Goal: Information Seeking & Learning: Compare options

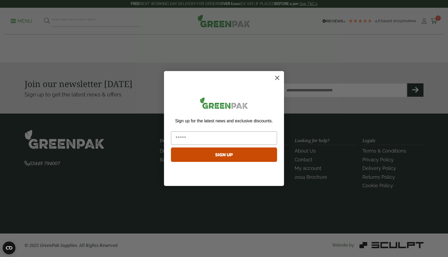
click at [274, 80] on circle "Close dialog" at bounding box center [277, 77] width 9 height 9
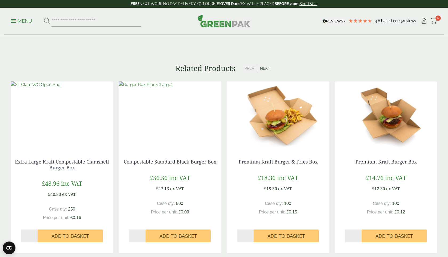
scroll to position [418, 0]
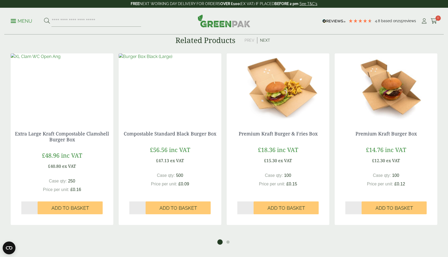
click at [375, 87] on img at bounding box center [386, 86] width 103 height 67
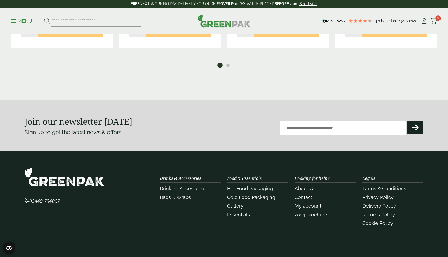
scroll to position [409, 0]
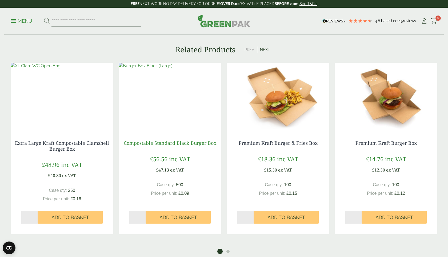
click at [161, 140] on link "Compostable Standard Black Burger Box" at bounding box center [170, 142] width 93 height 6
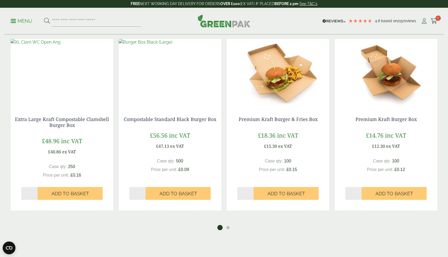
scroll to position [442, 0]
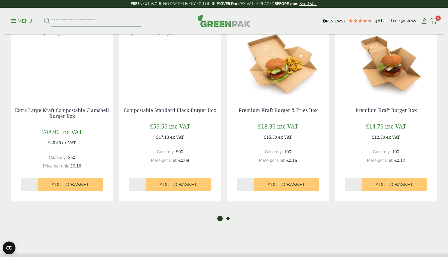
click at [228, 215] on button "2" at bounding box center [227, 217] width 5 height 5
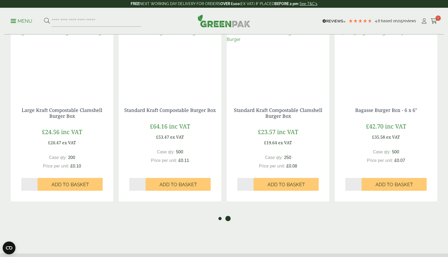
click at [218, 216] on button "1" at bounding box center [219, 217] width 5 height 5
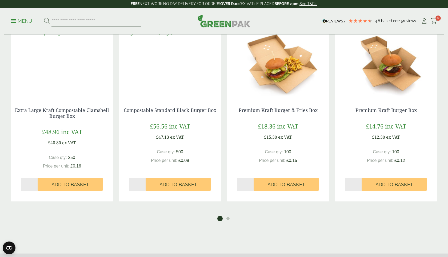
click at [386, 70] on img at bounding box center [386, 63] width 103 height 67
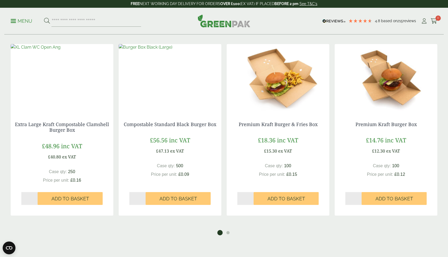
scroll to position [400, 0]
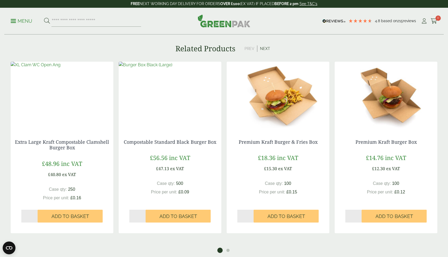
click at [262, 110] on img at bounding box center [278, 95] width 103 height 67
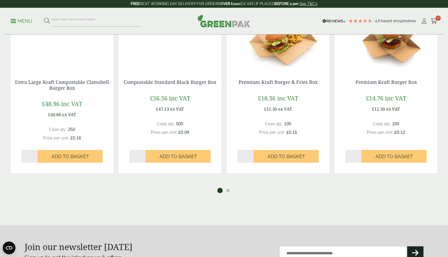
scroll to position [423, 0]
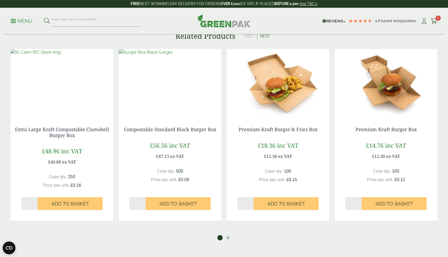
click at [422, 116] on div "Premium Kraft Burger Box £ 14.76 inc VAT £ 12.30 ex VAT Case qty: 100 Price per…" at bounding box center [386, 168] width 103 height 105
click at [382, 129] on link "Premium Kraft Burger Box" at bounding box center [385, 129] width 61 height 6
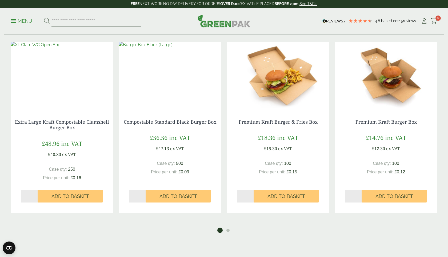
scroll to position [456, 0]
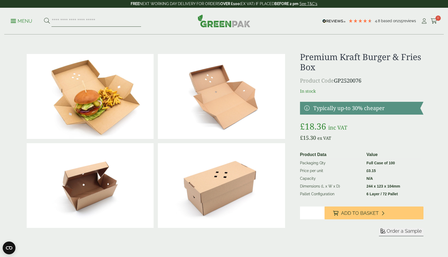
click at [73, 20] on input "search" at bounding box center [96, 20] width 90 height 11
type input "*****"
click at [44, 18] on button at bounding box center [47, 21] width 6 height 7
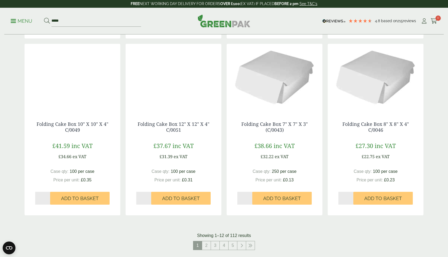
scroll to position [437, 0]
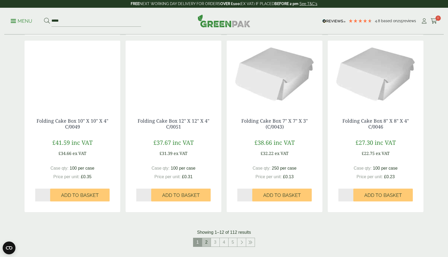
click at [205, 243] on link "2" at bounding box center [206, 242] width 9 height 9
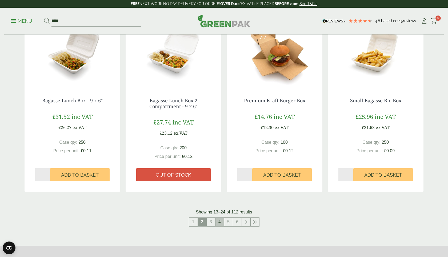
scroll to position [466, 0]
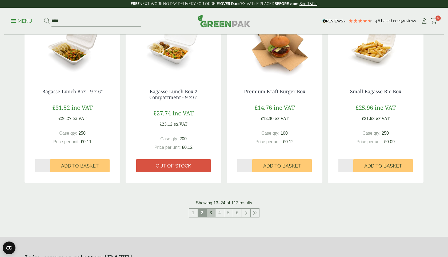
click at [213, 211] on link "3" at bounding box center [211, 212] width 9 height 9
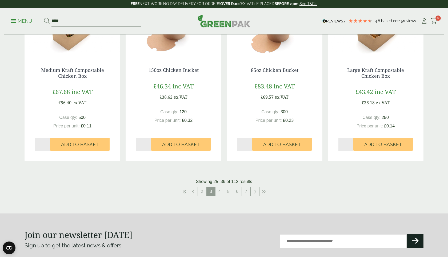
scroll to position [488, 0]
click at [219, 191] on link "4" at bounding box center [219, 191] width 9 height 9
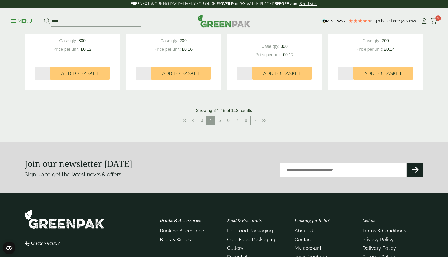
scroll to position [562, 0]
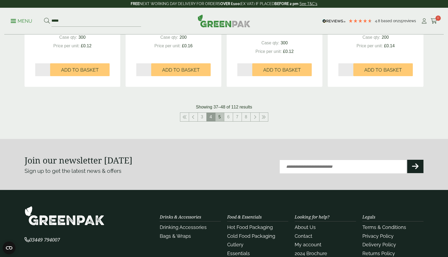
click at [218, 117] on link "5" at bounding box center [219, 117] width 9 height 9
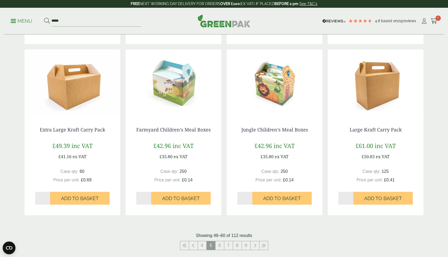
scroll to position [632, 0]
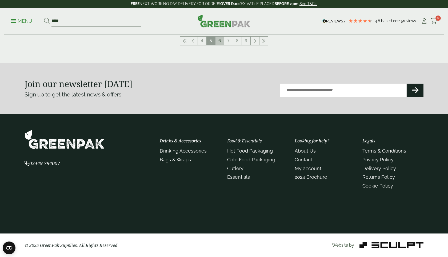
click at [218, 43] on link "6" at bounding box center [219, 41] width 9 height 9
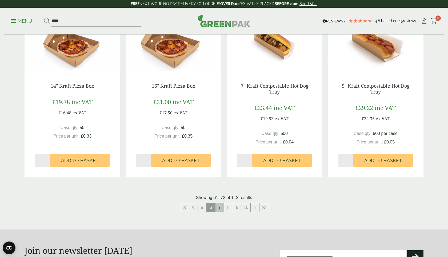
scroll to position [498, 0]
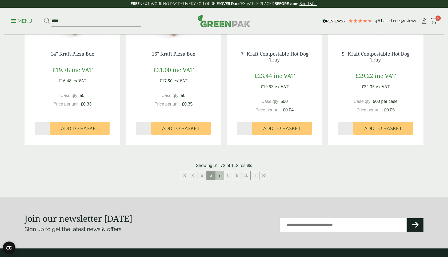
click at [219, 174] on link "7" at bounding box center [219, 175] width 9 height 9
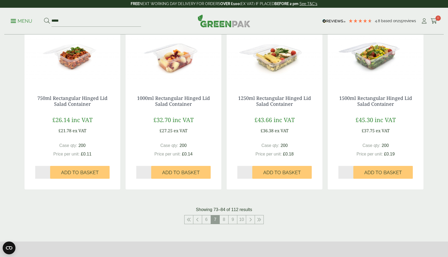
scroll to position [540, 0]
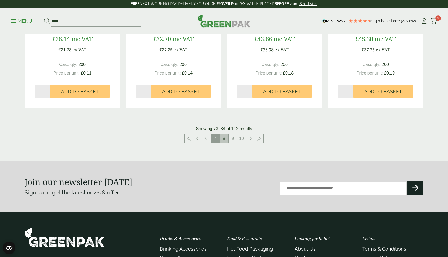
click at [223, 141] on link "8" at bounding box center [224, 138] width 9 height 9
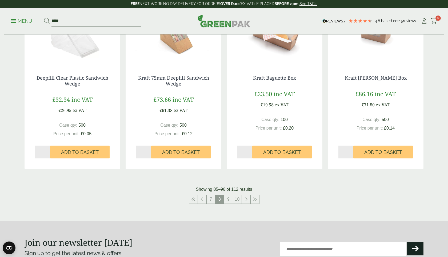
scroll to position [481, 0]
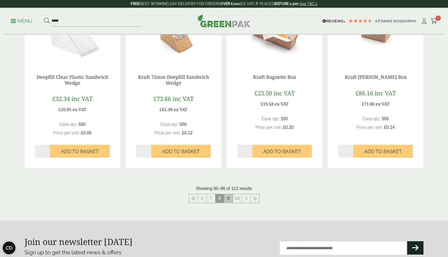
click at [231, 195] on link "9" at bounding box center [228, 198] width 9 height 9
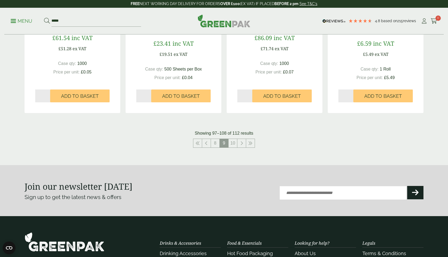
scroll to position [535, 0]
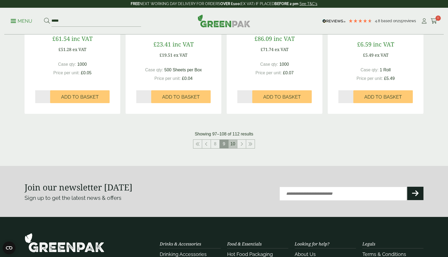
click at [234, 146] on link "10" at bounding box center [233, 143] width 9 height 9
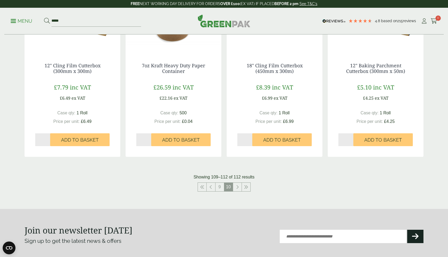
scroll to position [169, 0]
